Goal: Task Accomplishment & Management: Manage account settings

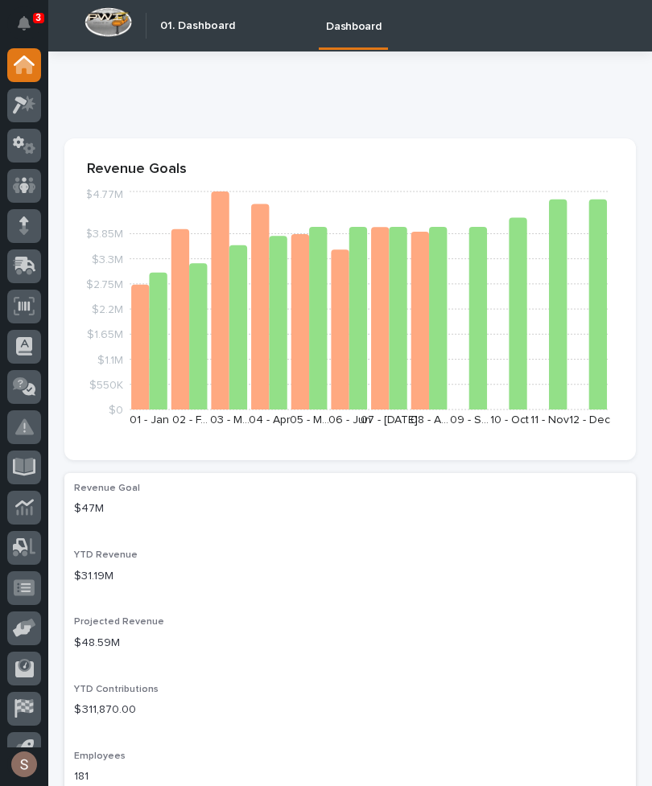
click at [39, 265] on div at bounding box center [24, 267] width 34 height 34
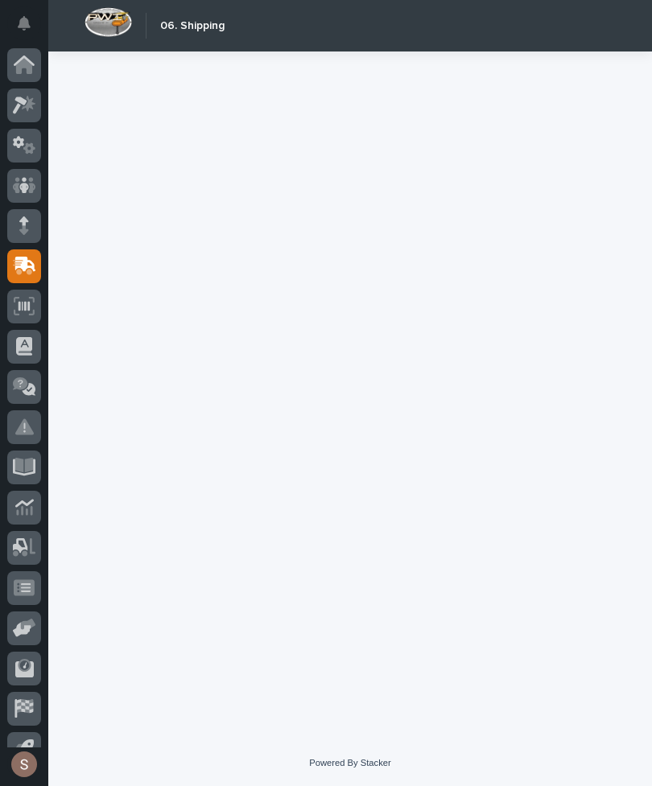
scroll to position [25, 0]
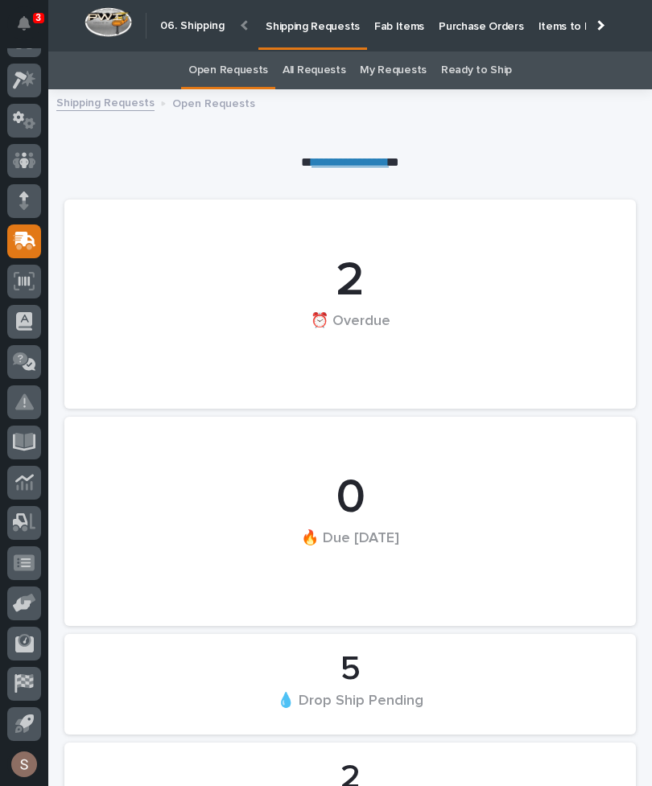
click at [387, 19] on p "Fab Items" at bounding box center [399, 17] width 50 height 34
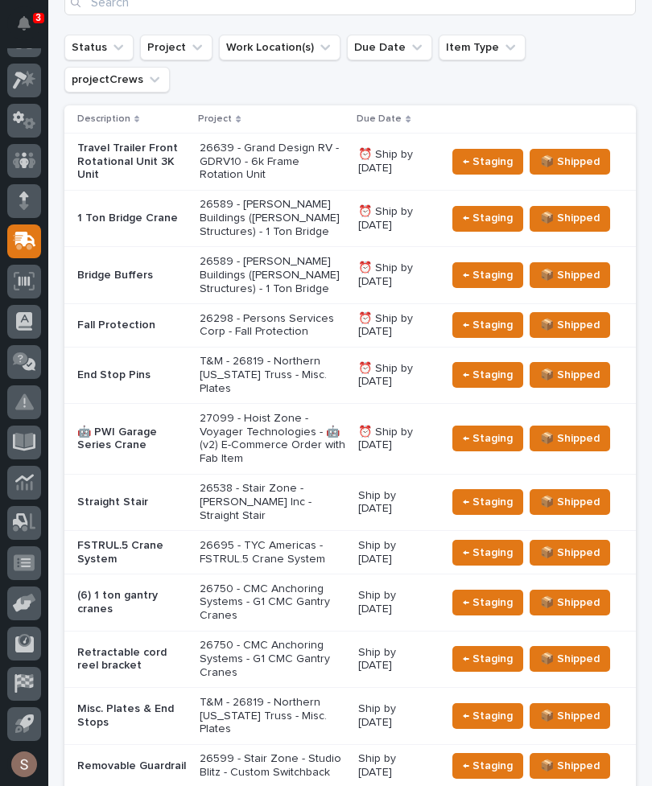
scroll to position [522, 0]
click at [257, 639] on p "26750 - CMC Anchoring Systems - G1 CMC Gantry Cranes" at bounding box center [273, 659] width 146 height 40
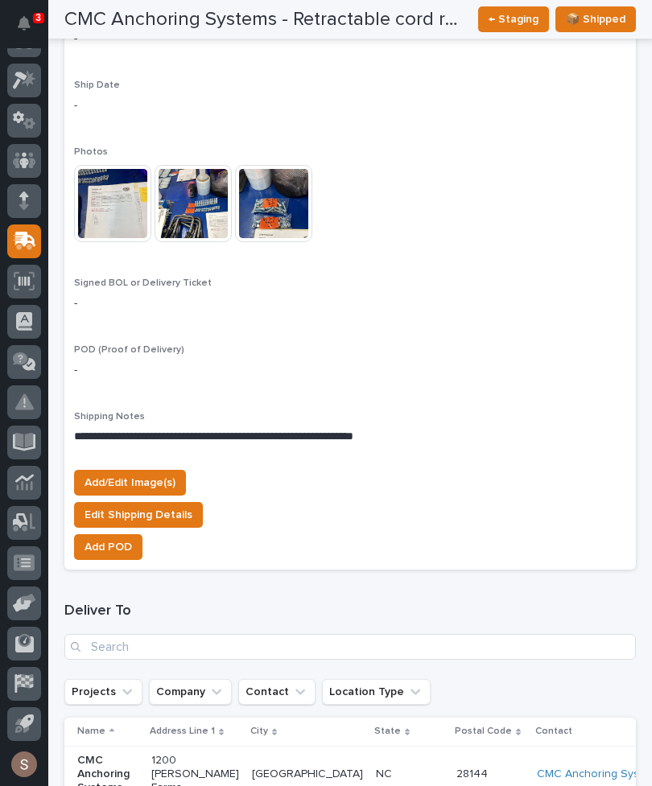
click at [145, 473] on span "Add/Edit Image(s)" at bounding box center [130, 482] width 91 height 19
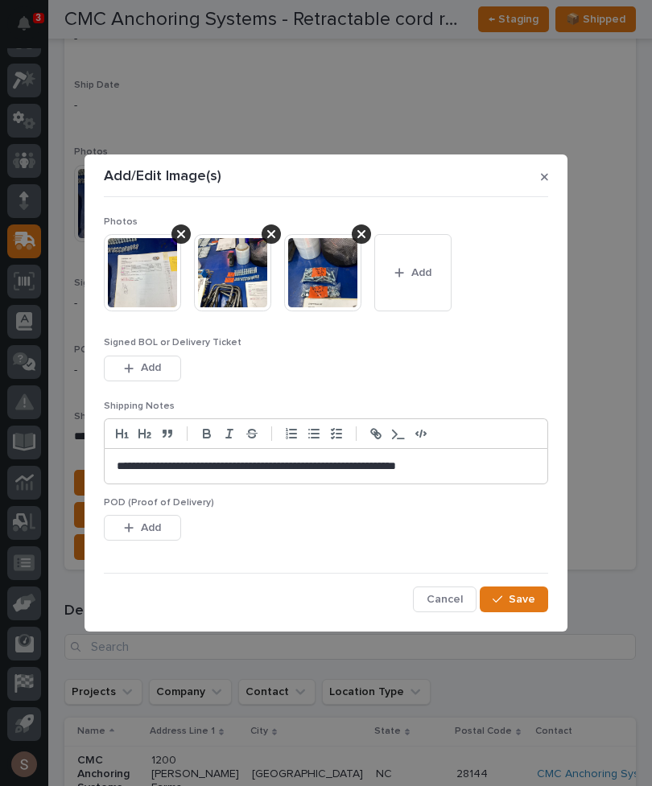
click at [424, 275] on span "Add" at bounding box center [421, 273] width 20 height 14
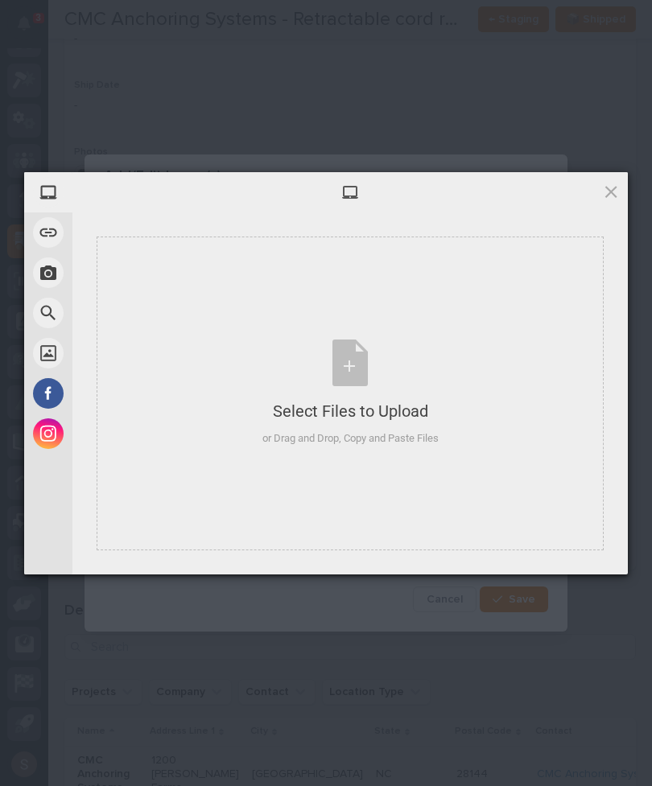
click at [311, 408] on div "Select Files to Upload" at bounding box center [350, 411] width 176 height 23
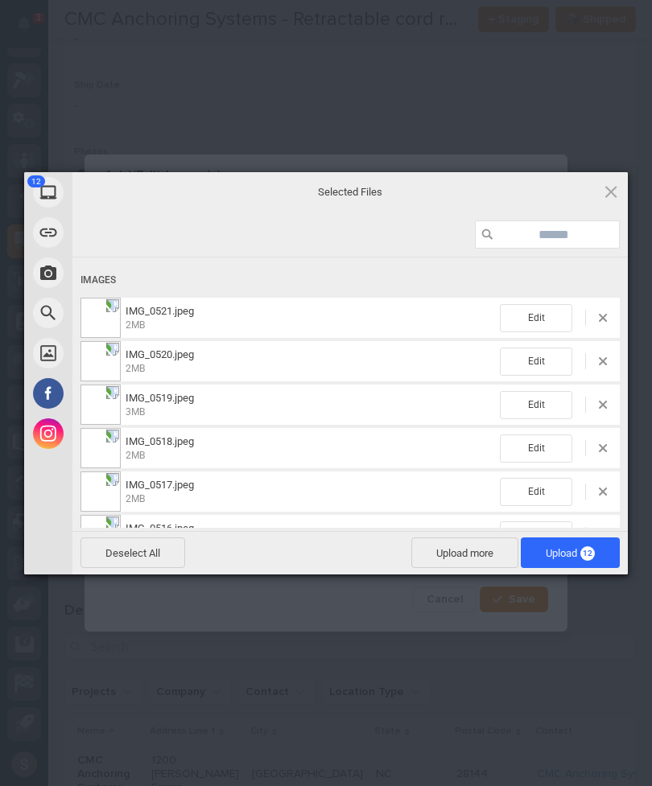
click at [462, 551] on span "Upload more" at bounding box center [464, 553] width 107 height 31
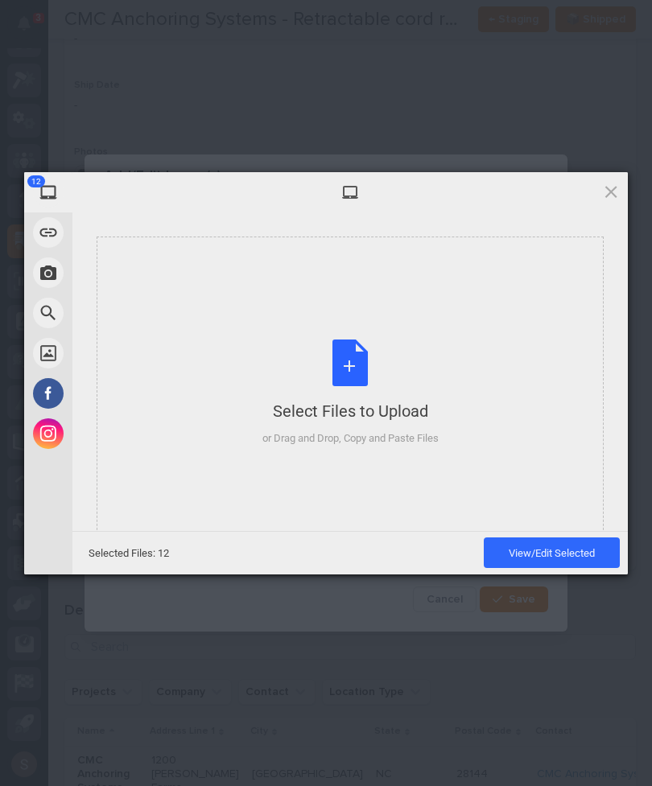
click at [420, 386] on div "Select Files to Upload or Drag and Drop, Copy and Paste Files" at bounding box center [350, 393] width 176 height 107
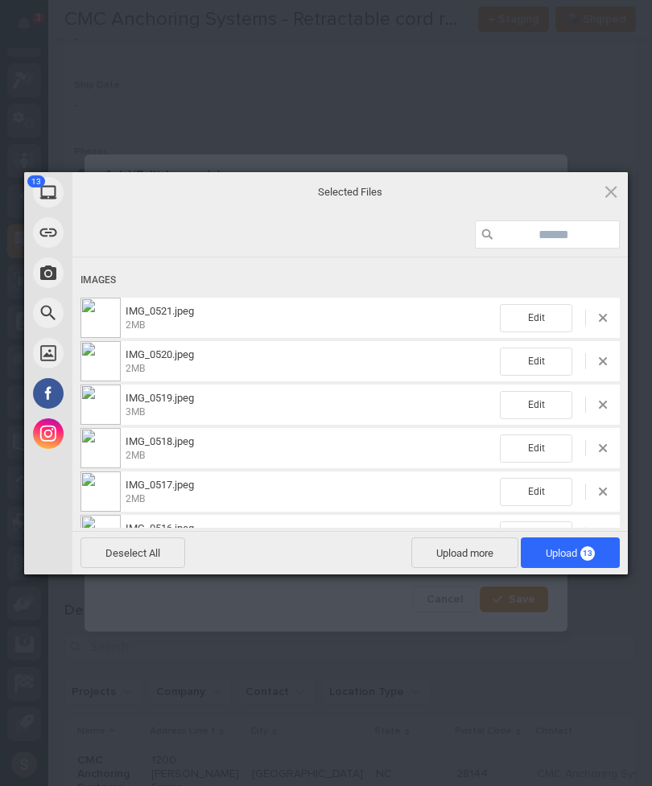
click at [588, 556] on span "13" at bounding box center [587, 553] width 14 height 14
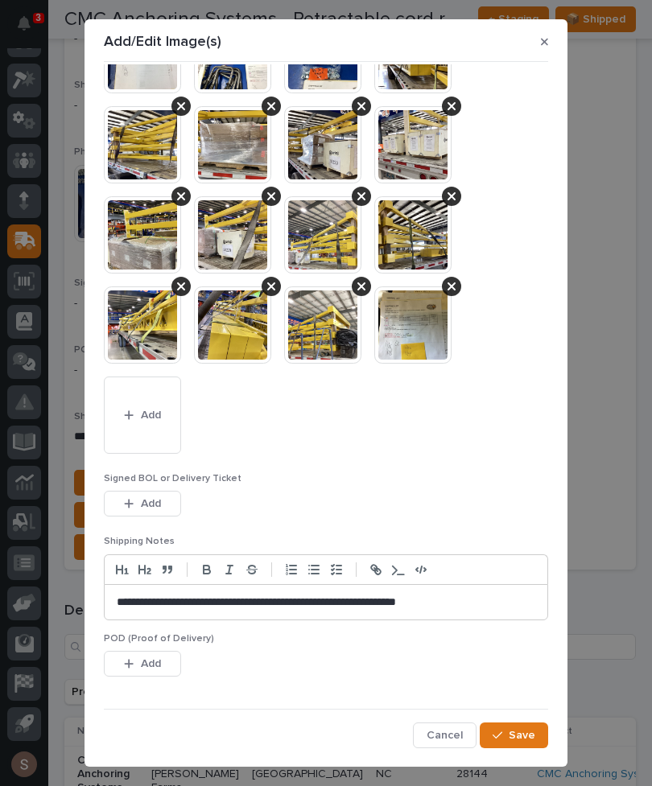
click at [526, 735] on span "Save" at bounding box center [522, 735] width 27 height 14
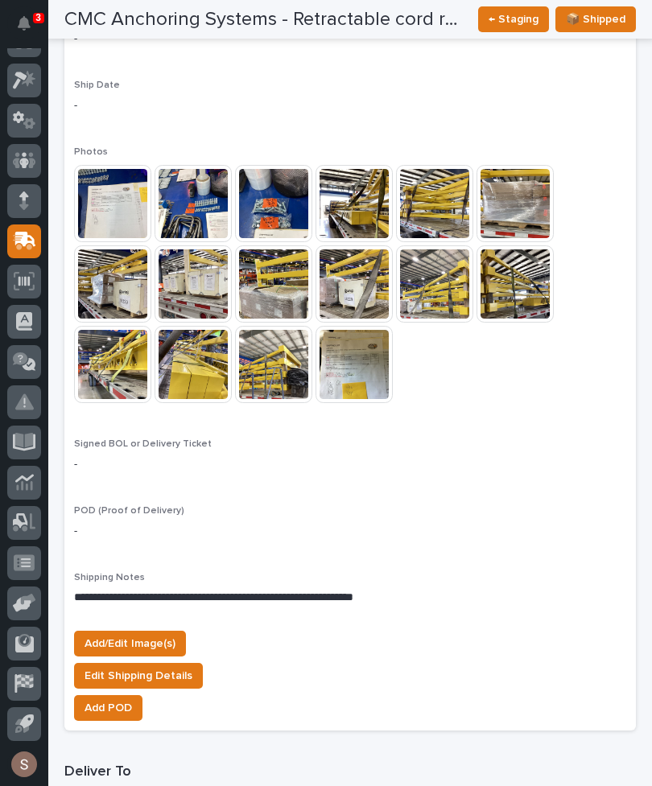
click at [175, 631] on button "Add/Edit Image(s)" at bounding box center [130, 644] width 112 height 26
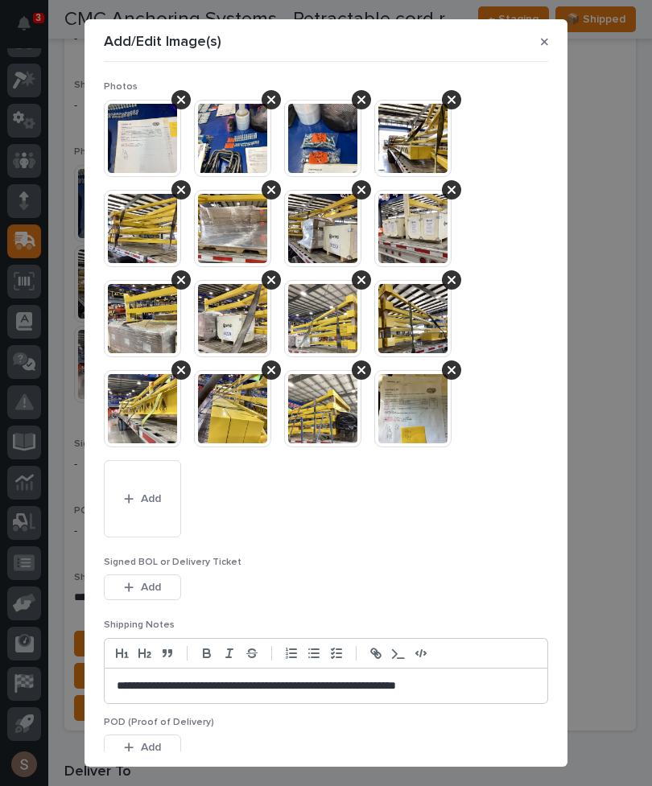
click at [160, 583] on span "Add" at bounding box center [151, 587] width 20 height 14
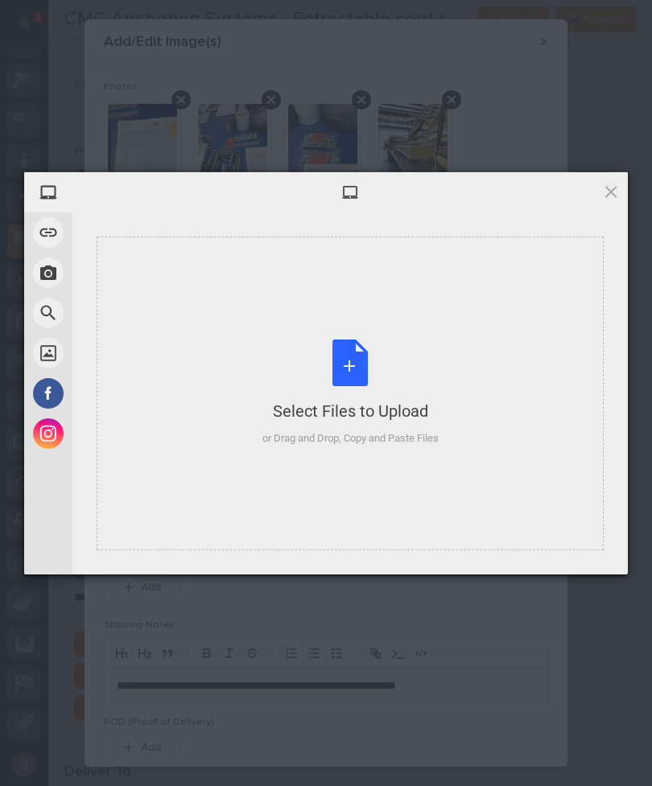
click at [365, 414] on div "Select Files to Upload" at bounding box center [350, 411] width 176 height 23
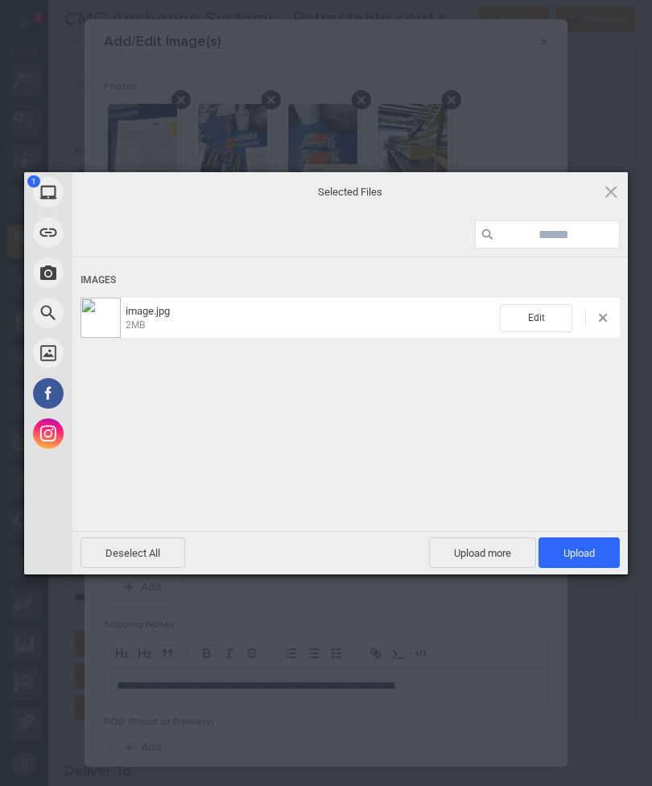
click at [490, 554] on span "Upload more" at bounding box center [482, 553] width 107 height 31
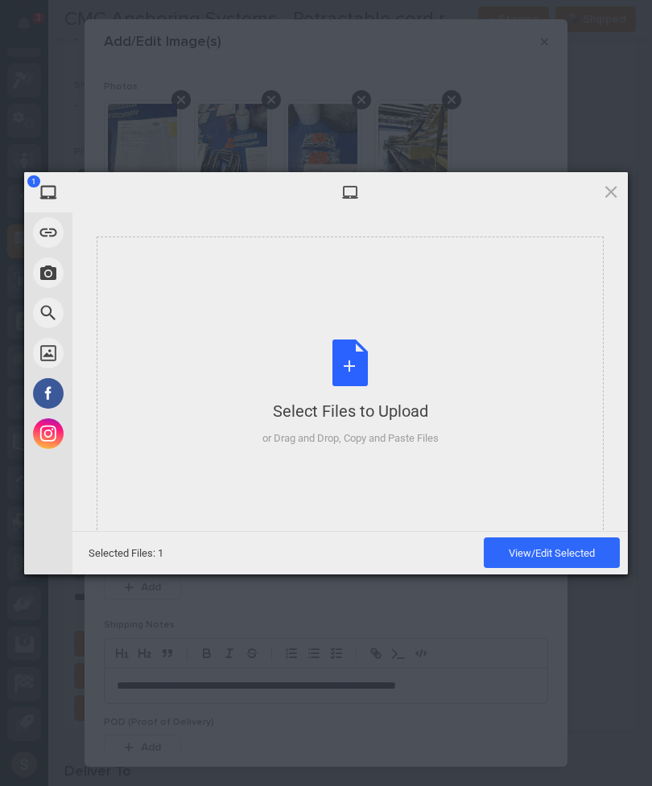
click at [478, 477] on div "Select Files to Upload or Drag and Drop, Copy and Paste Files" at bounding box center [350, 394] width 507 height 314
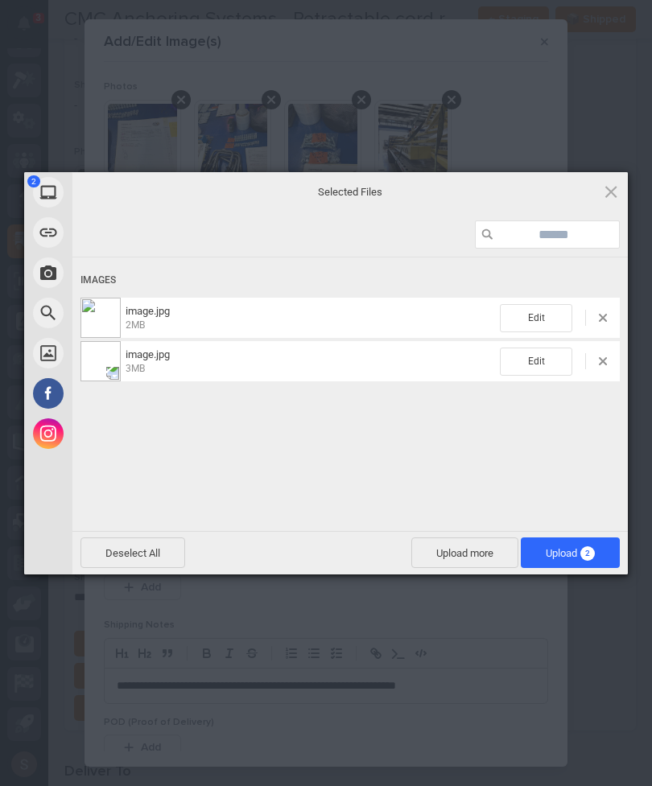
click at [594, 563] on span "Upload 2" at bounding box center [570, 553] width 99 height 31
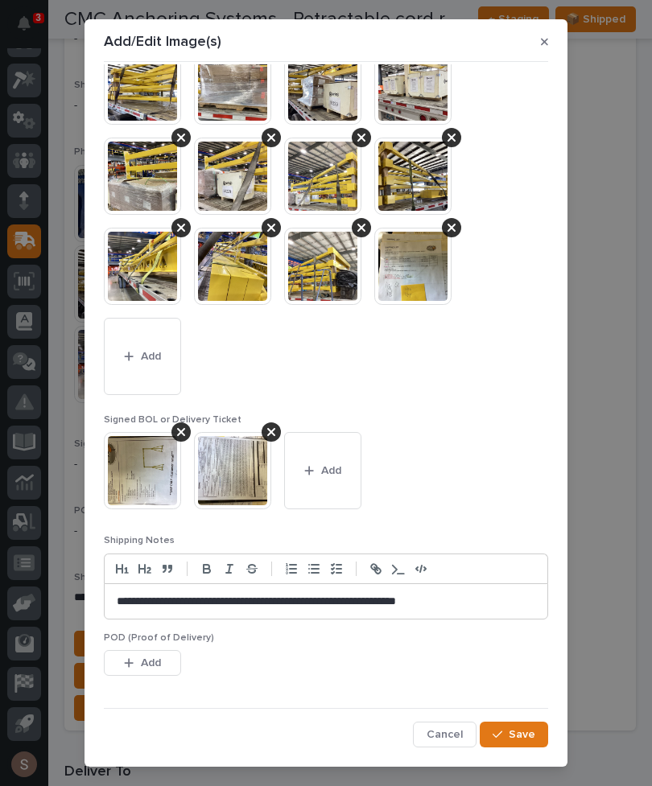
scroll to position [142, 0]
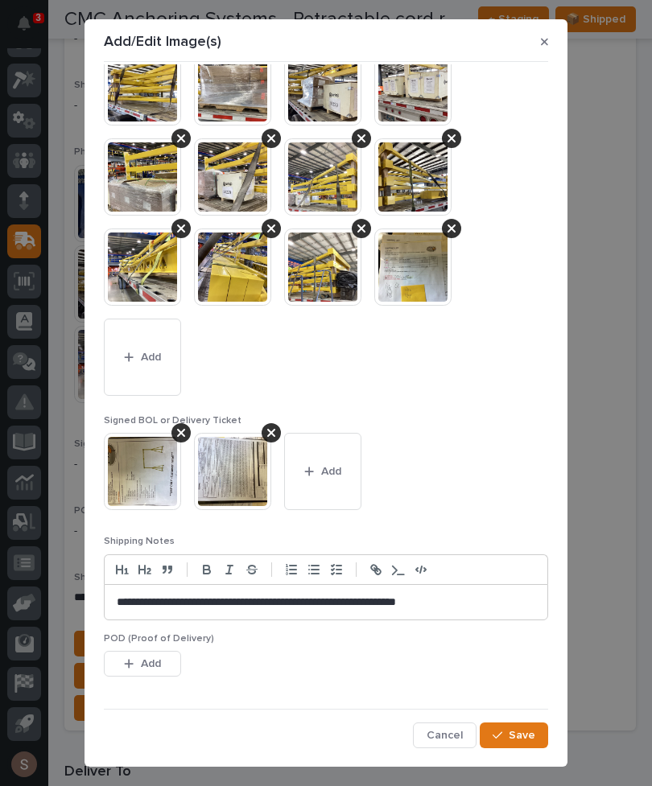
click at [522, 738] on span "Save" at bounding box center [522, 735] width 27 height 14
